Goal: Information Seeking & Learning: Compare options

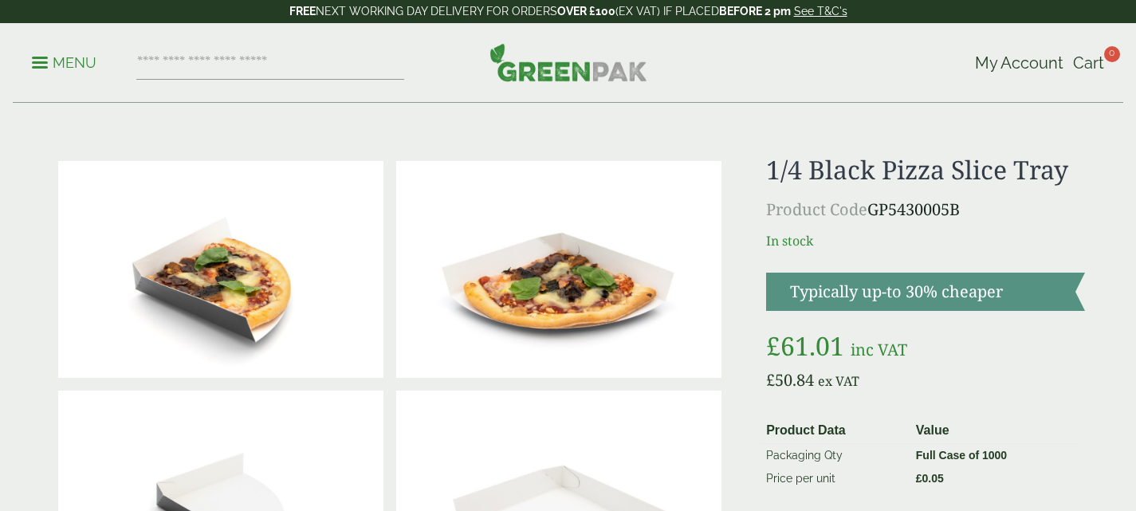
click at [36, 59] on p "Menu" at bounding box center [64, 62] width 65 height 19
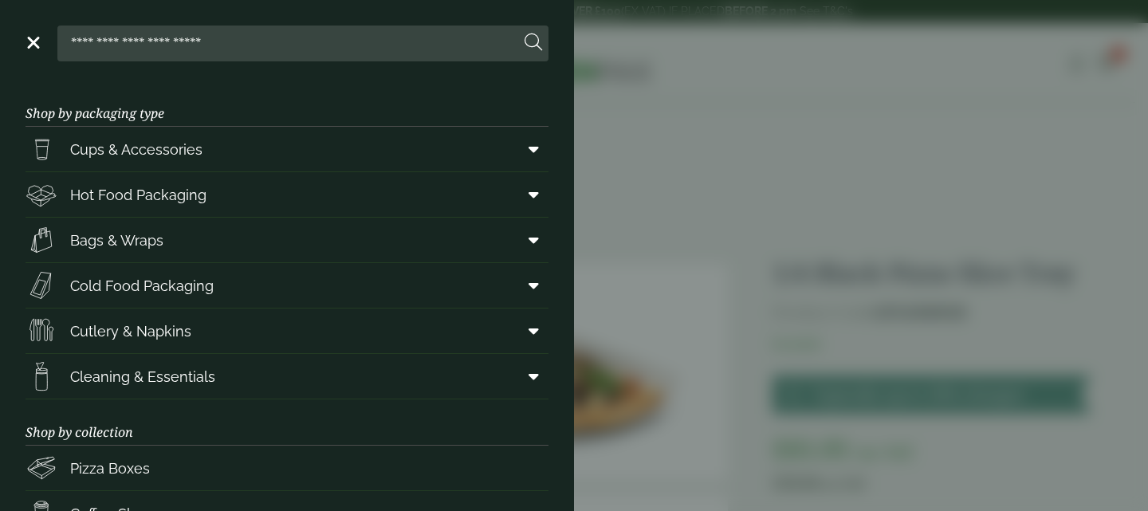
click at [246, 38] on input "search" at bounding box center [292, 42] width 456 height 33
type input "*****"
click at [525, 33] on button at bounding box center [534, 43] width 18 height 21
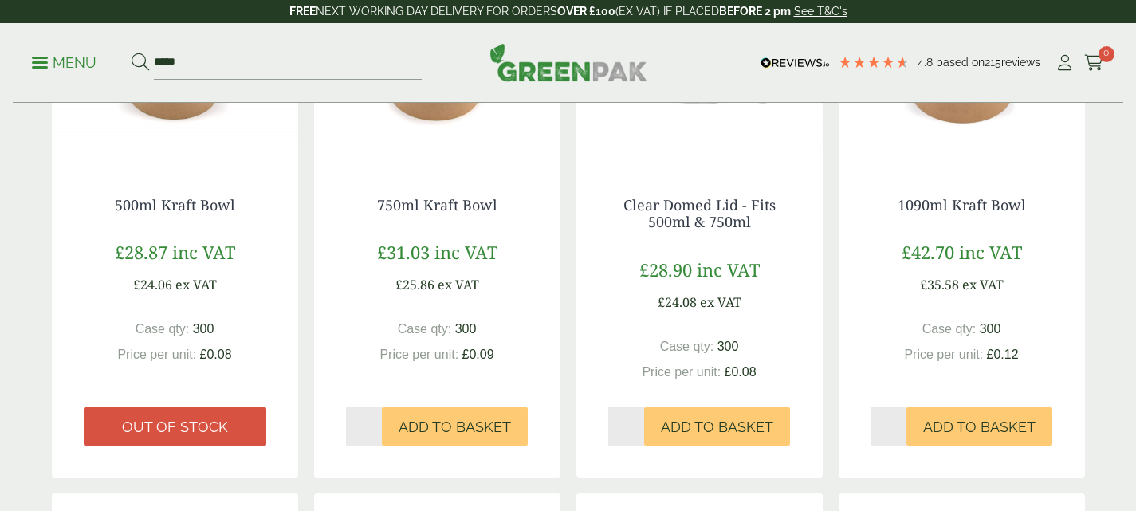
scroll to position [387, 0]
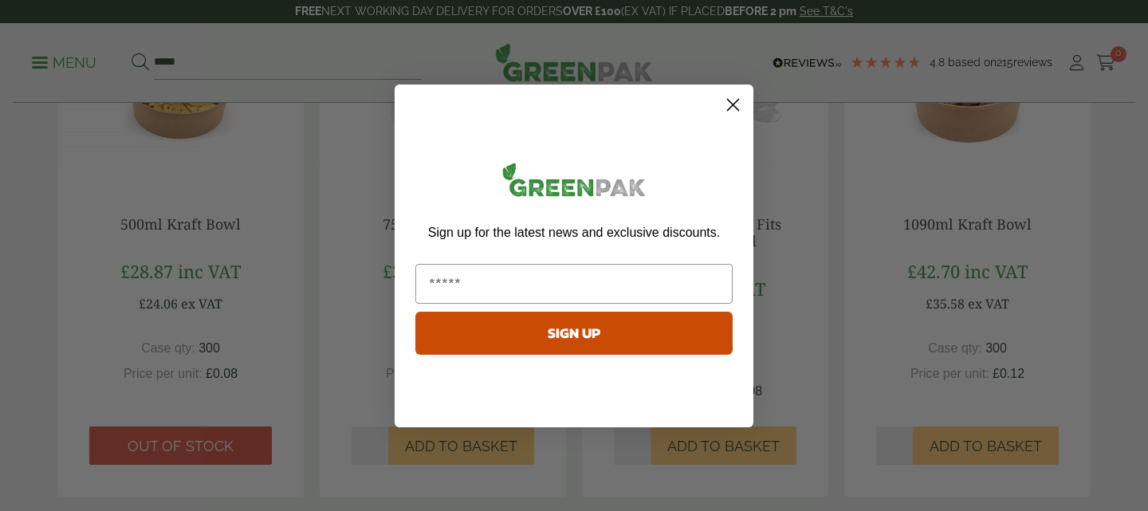
click at [728, 101] on circle "Close dialog" at bounding box center [733, 104] width 26 height 26
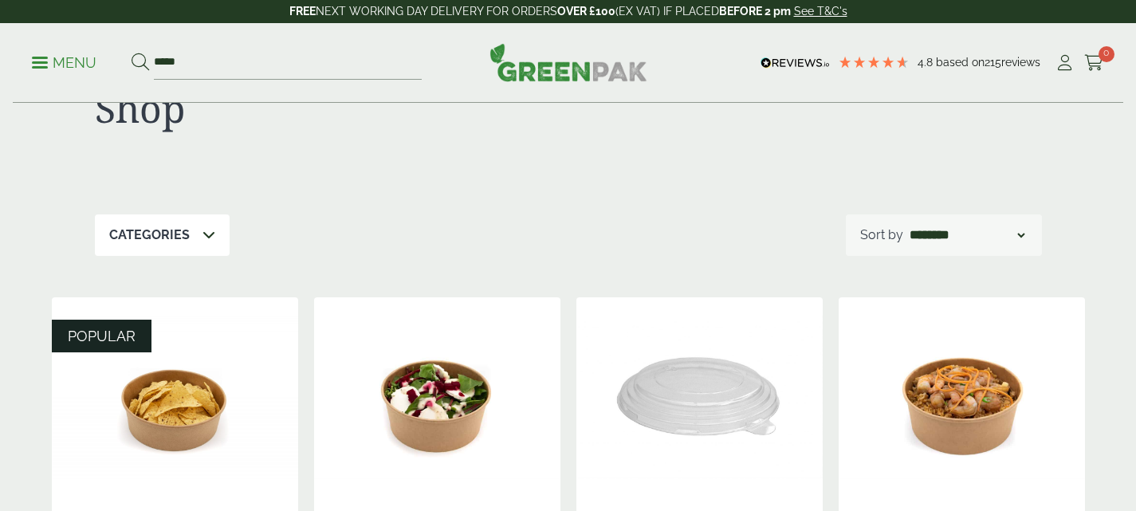
scroll to position [52, 0]
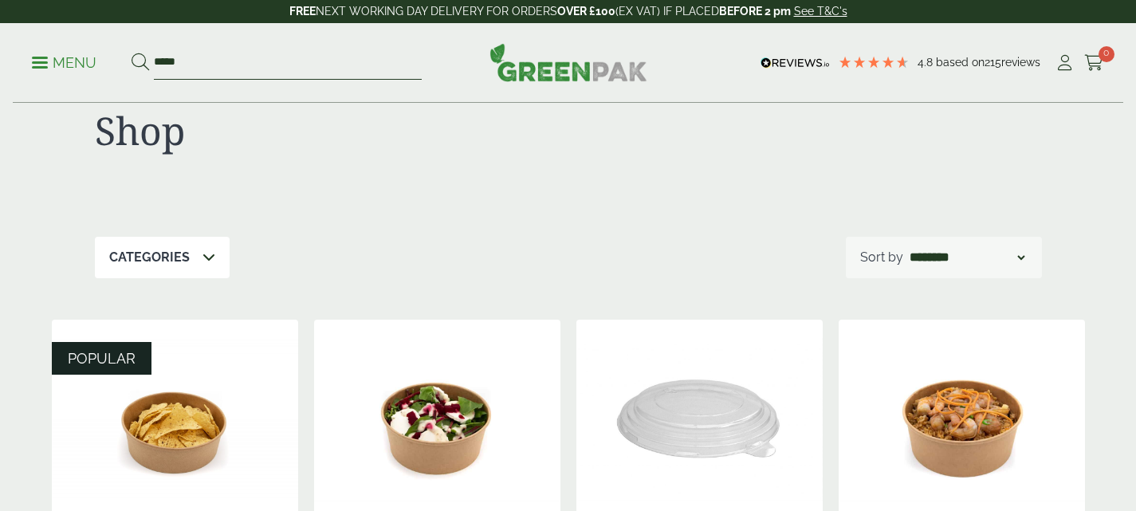
click at [202, 56] on input "*****" at bounding box center [288, 62] width 268 height 33
type input "**********"
click at [132, 53] on button at bounding box center [141, 63] width 18 height 21
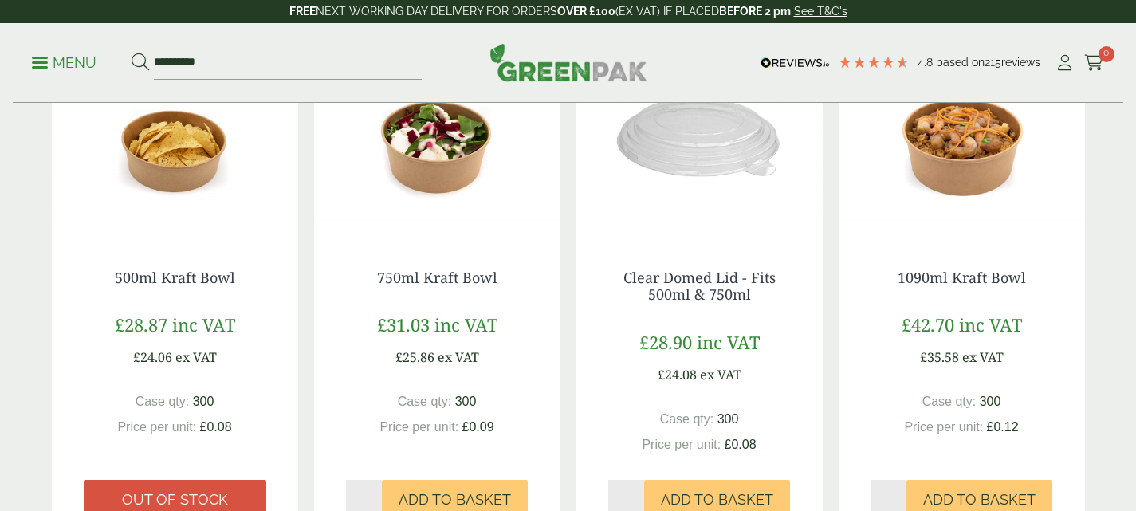
scroll to position [334, 0]
click at [976, 148] on img at bounding box center [962, 136] width 246 height 199
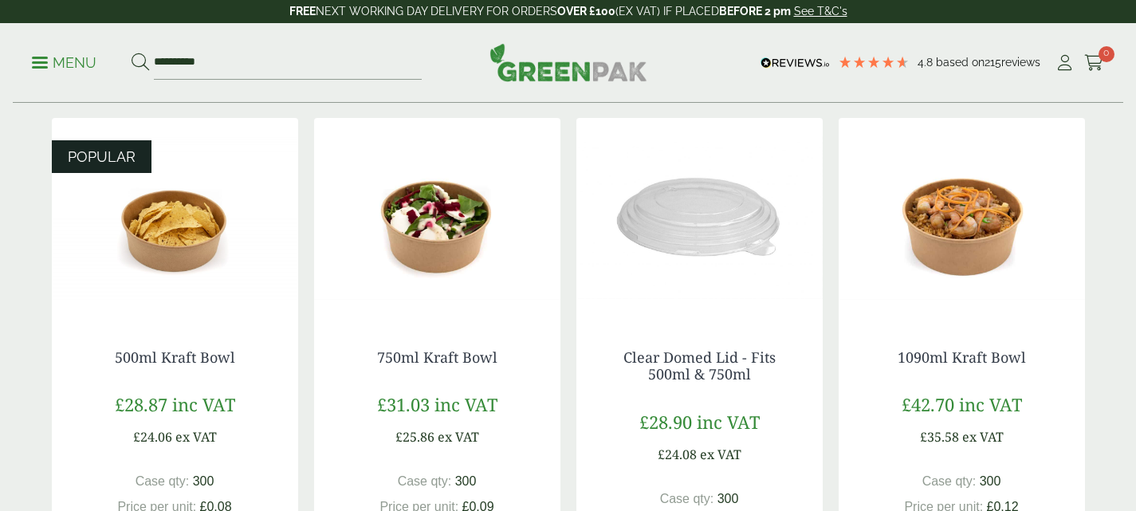
scroll to position [252, 0]
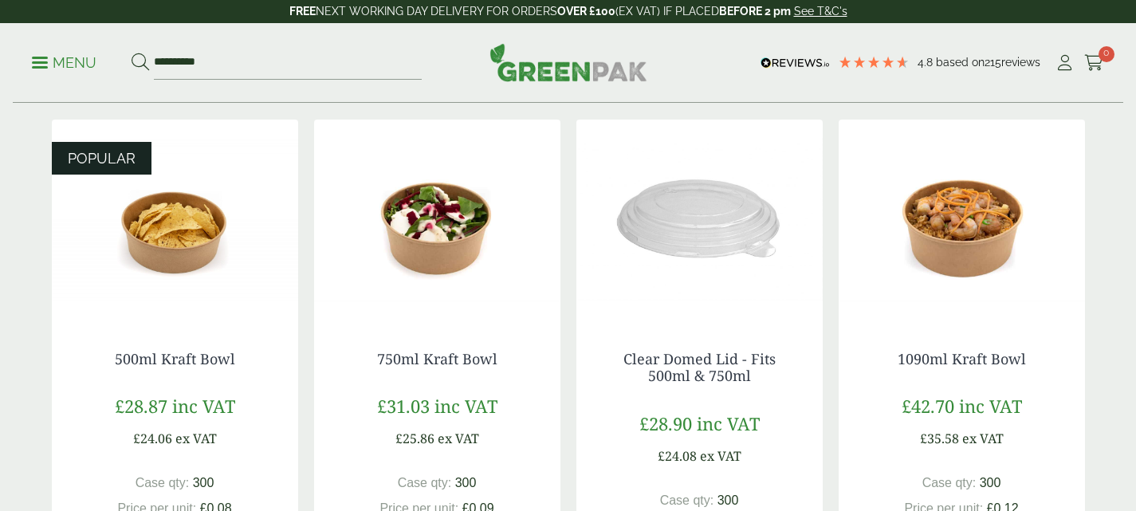
click at [417, 215] on img at bounding box center [437, 219] width 246 height 199
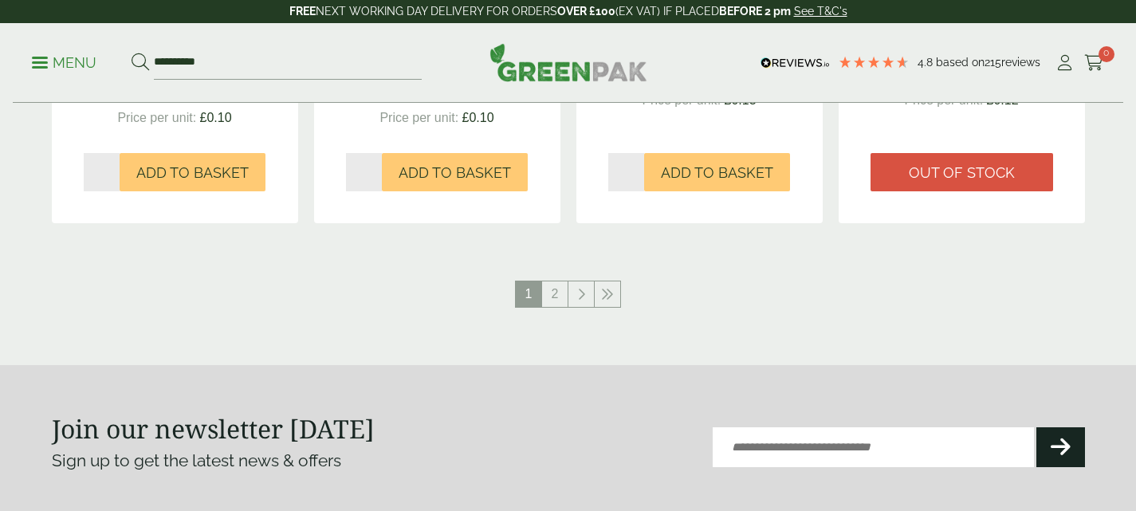
scroll to position [1735, 0]
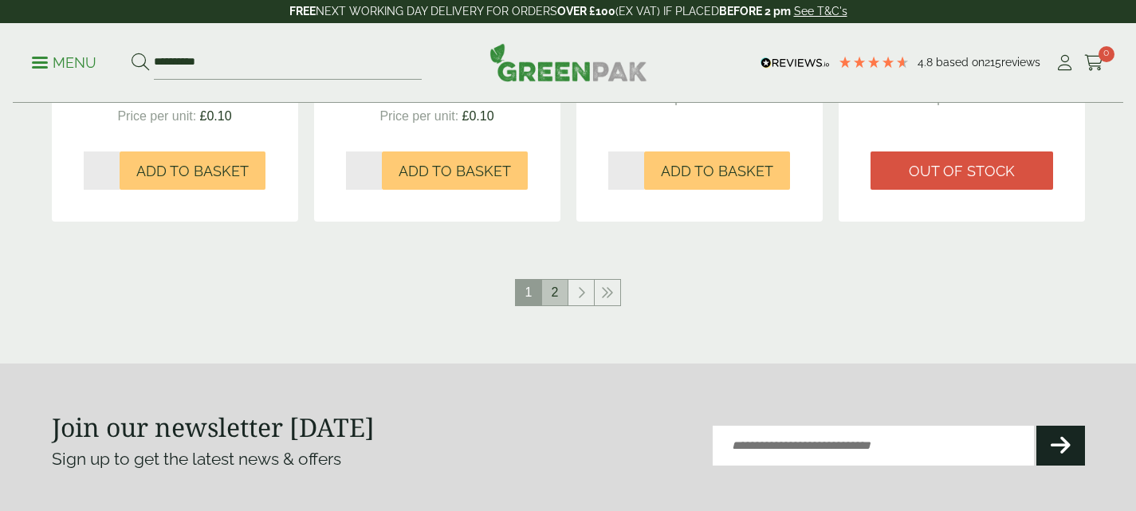
click at [557, 290] on link "2" at bounding box center [555, 293] width 26 height 26
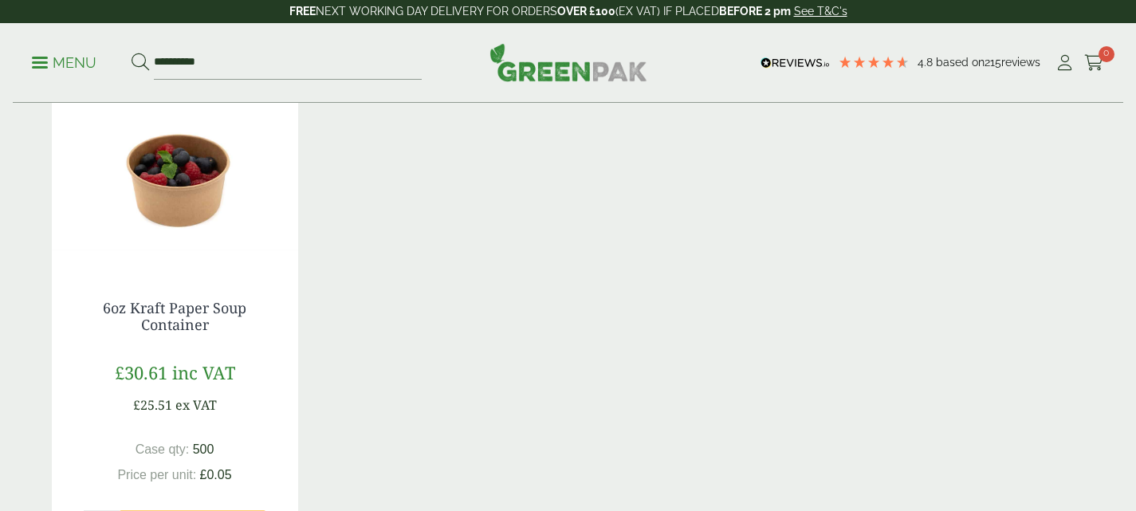
scroll to position [832, 0]
click at [180, 178] on img at bounding box center [175, 166] width 246 height 199
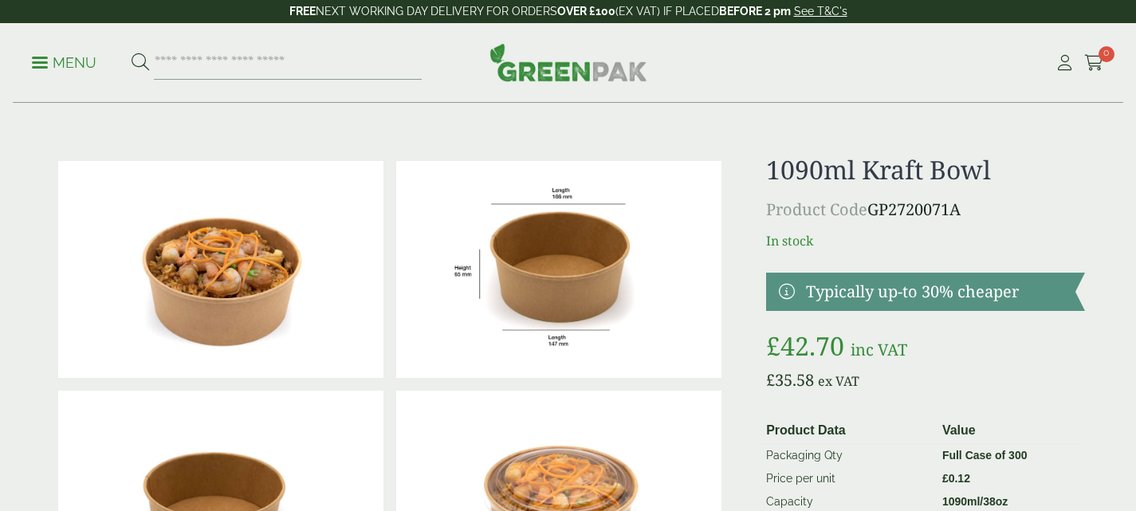
click at [492, 265] on img at bounding box center [558, 269] width 325 height 217
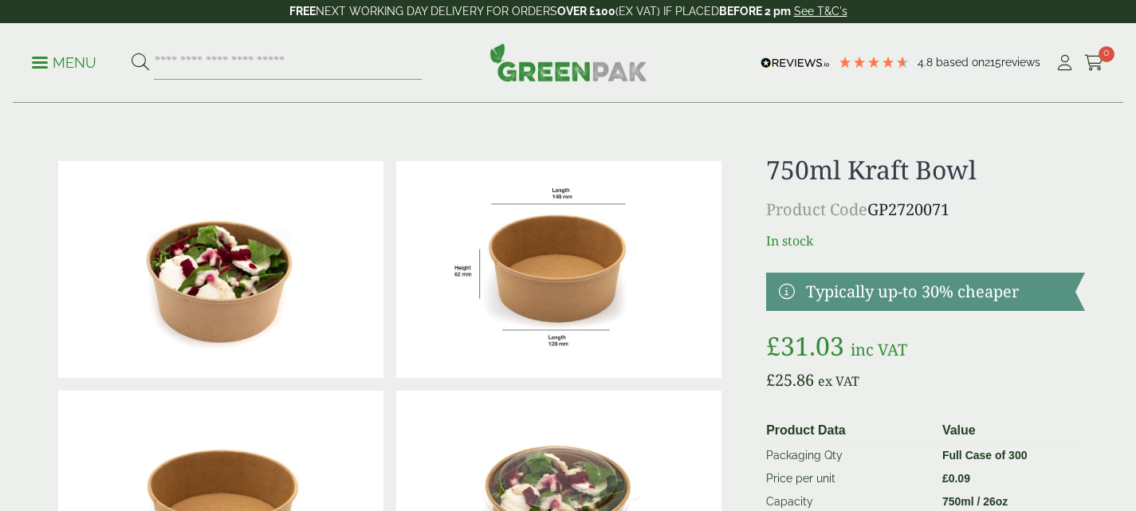
click at [522, 262] on img at bounding box center [558, 269] width 325 height 217
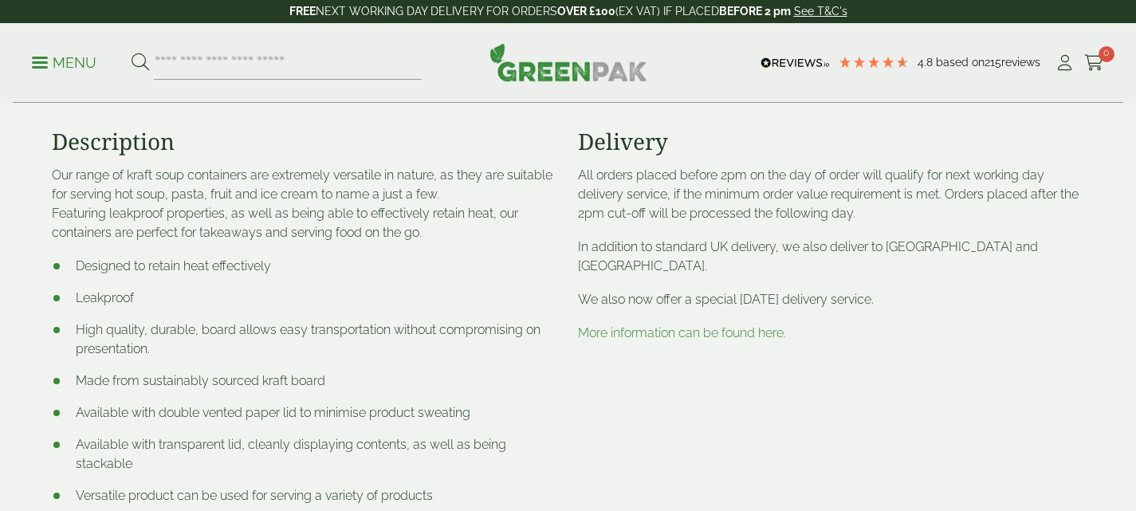
scroll to position [716, 0]
